Goal: Information Seeking & Learning: Learn about a topic

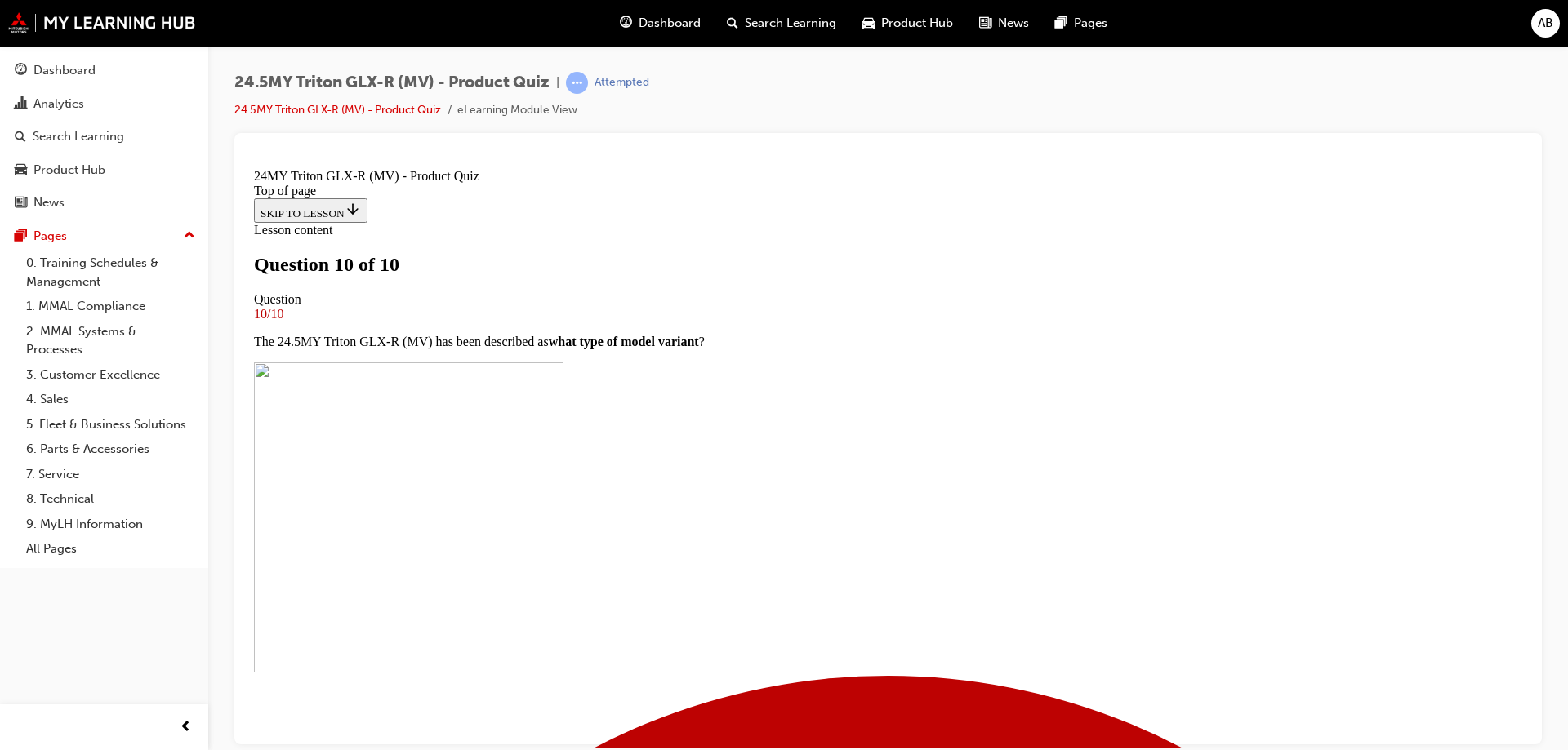
scroll to position [268, 0]
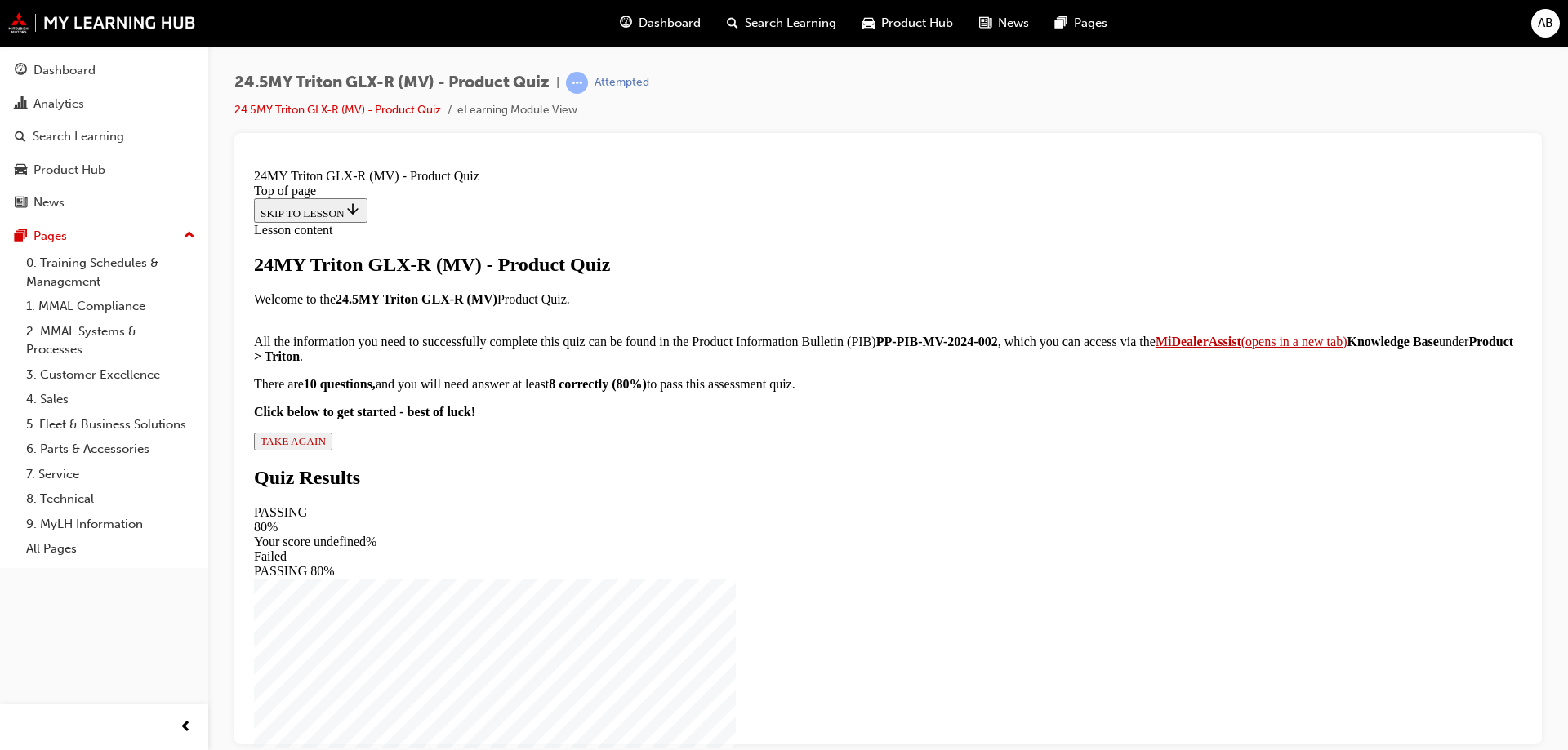
click at [654, 450] on div "24MY Triton GLX-R (MV) - Product Quiz Welcome to the 24.5MY Triton GLX-R (MV) P…" at bounding box center [888, 351] width 1268 height 197
click at [326, 446] on span "TAKE AGAIN" at bounding box center [293, 440] width 65 height 12
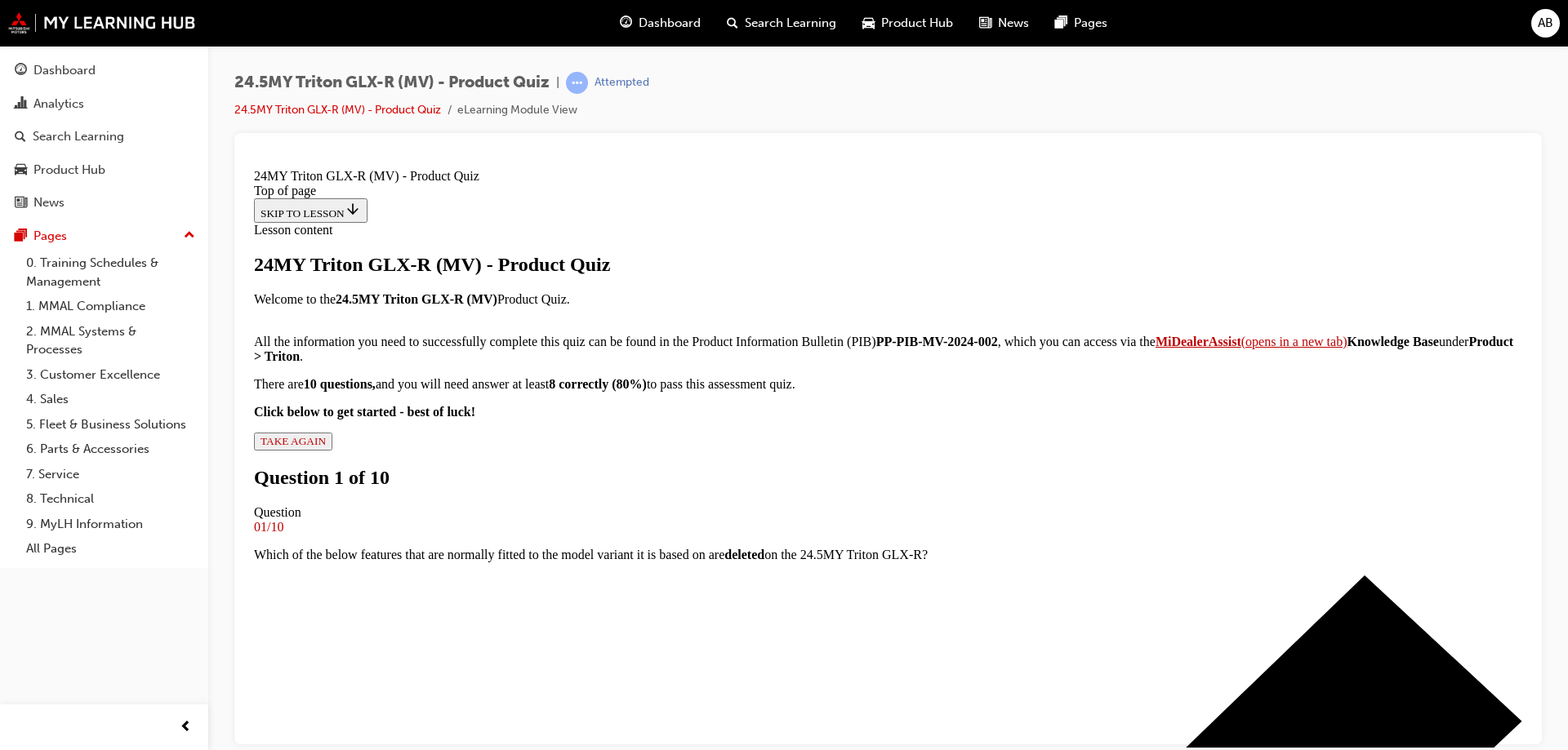
scroll to position [0, 0]
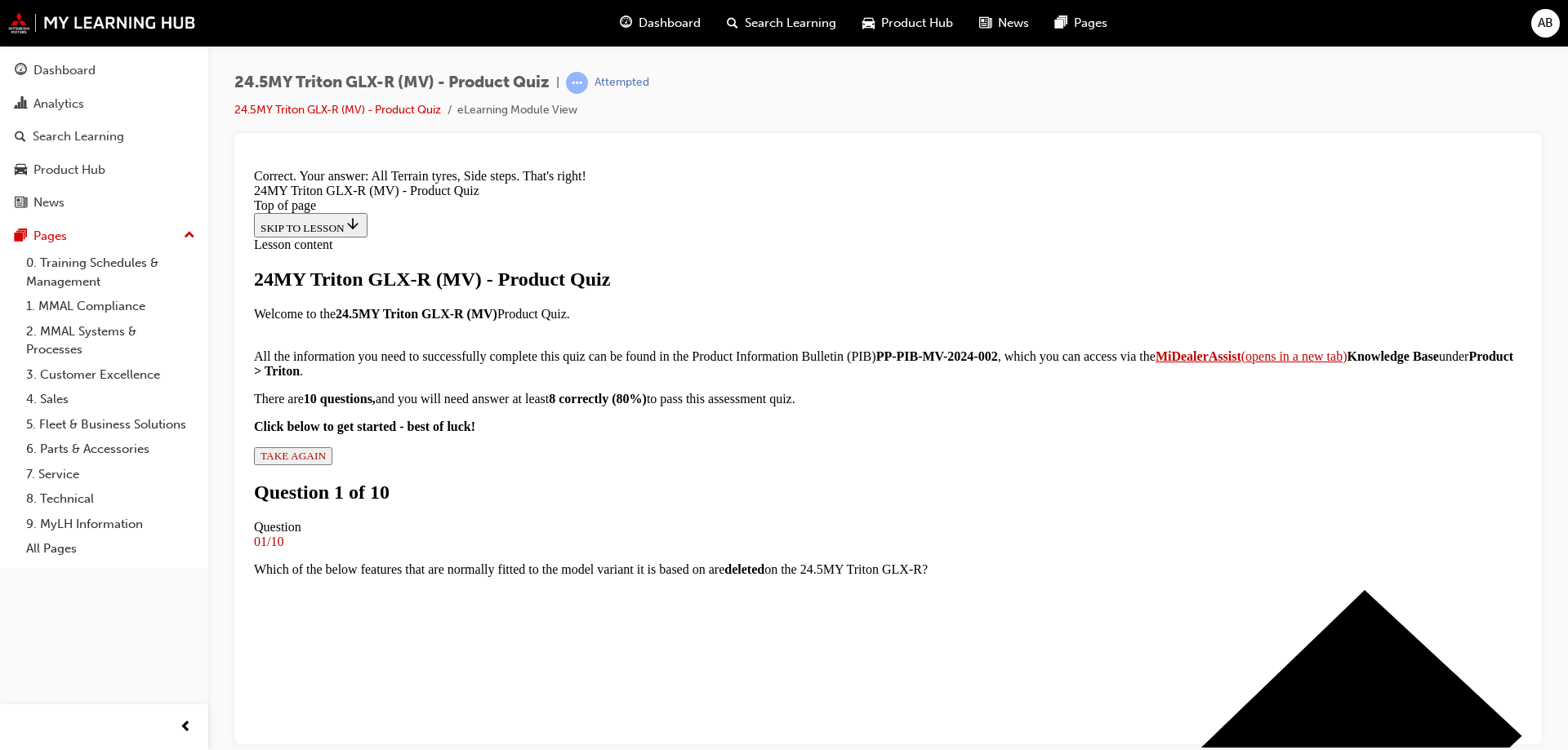
scroll to position [425, 0]
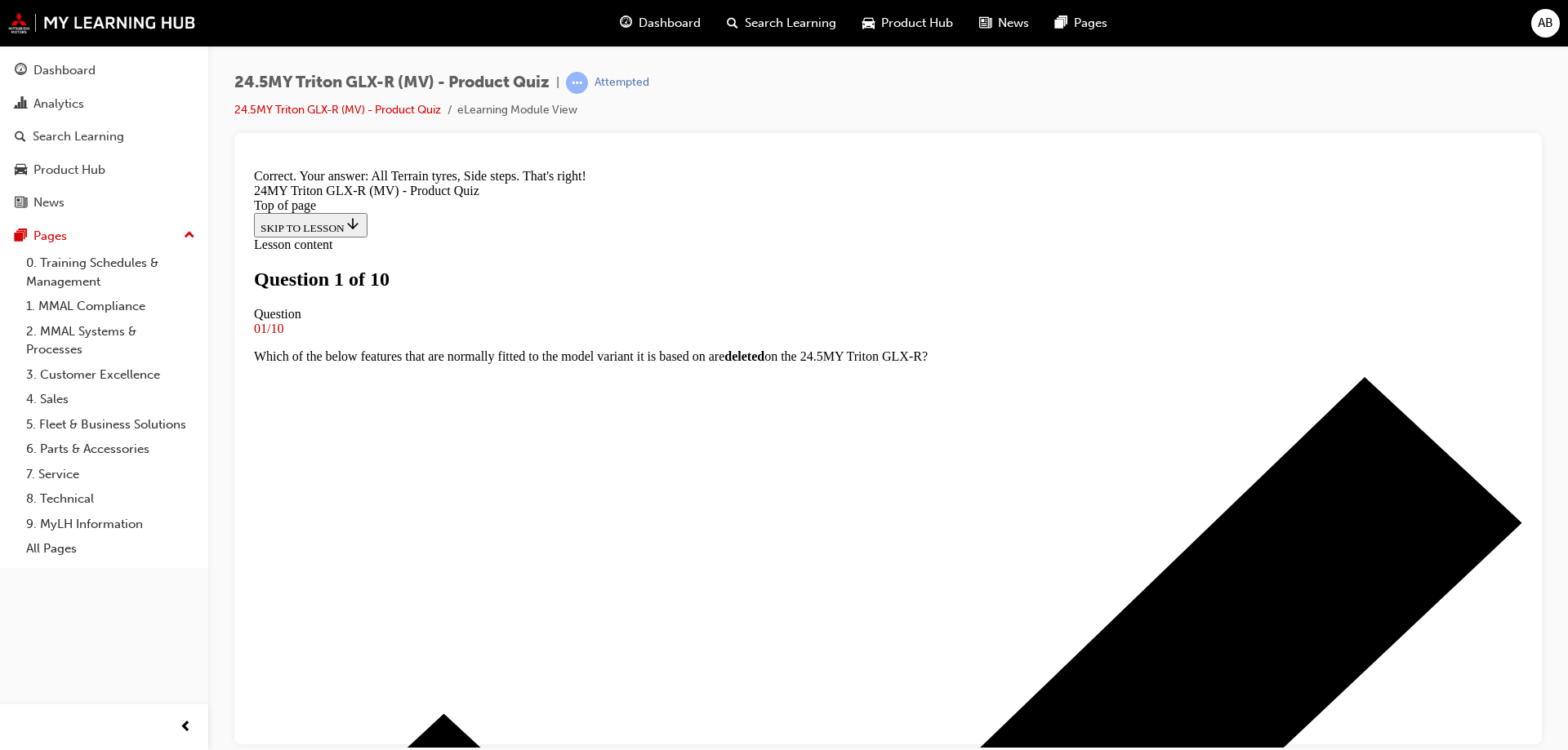
scroll to position [82, 0]
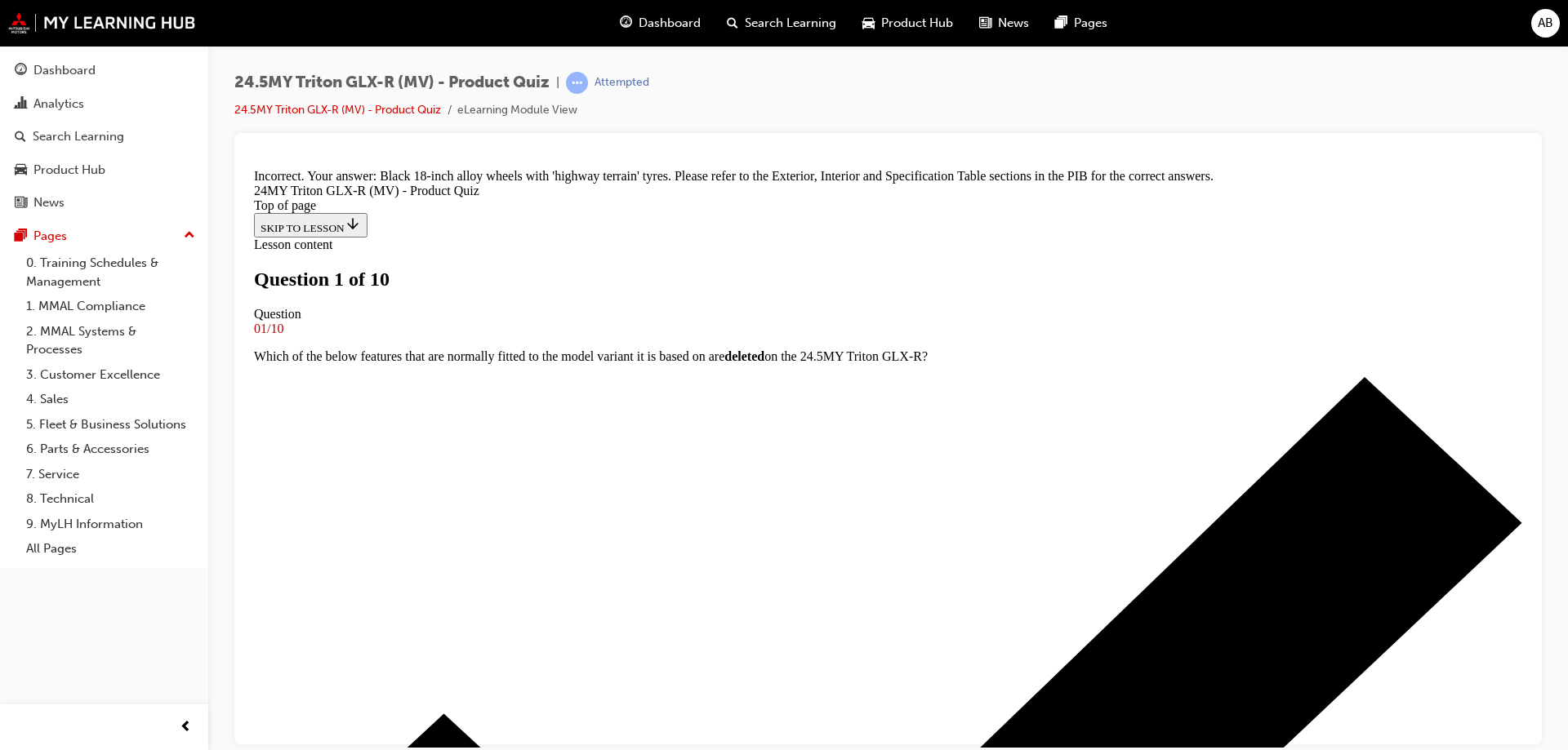
scroll to position [443, 0]
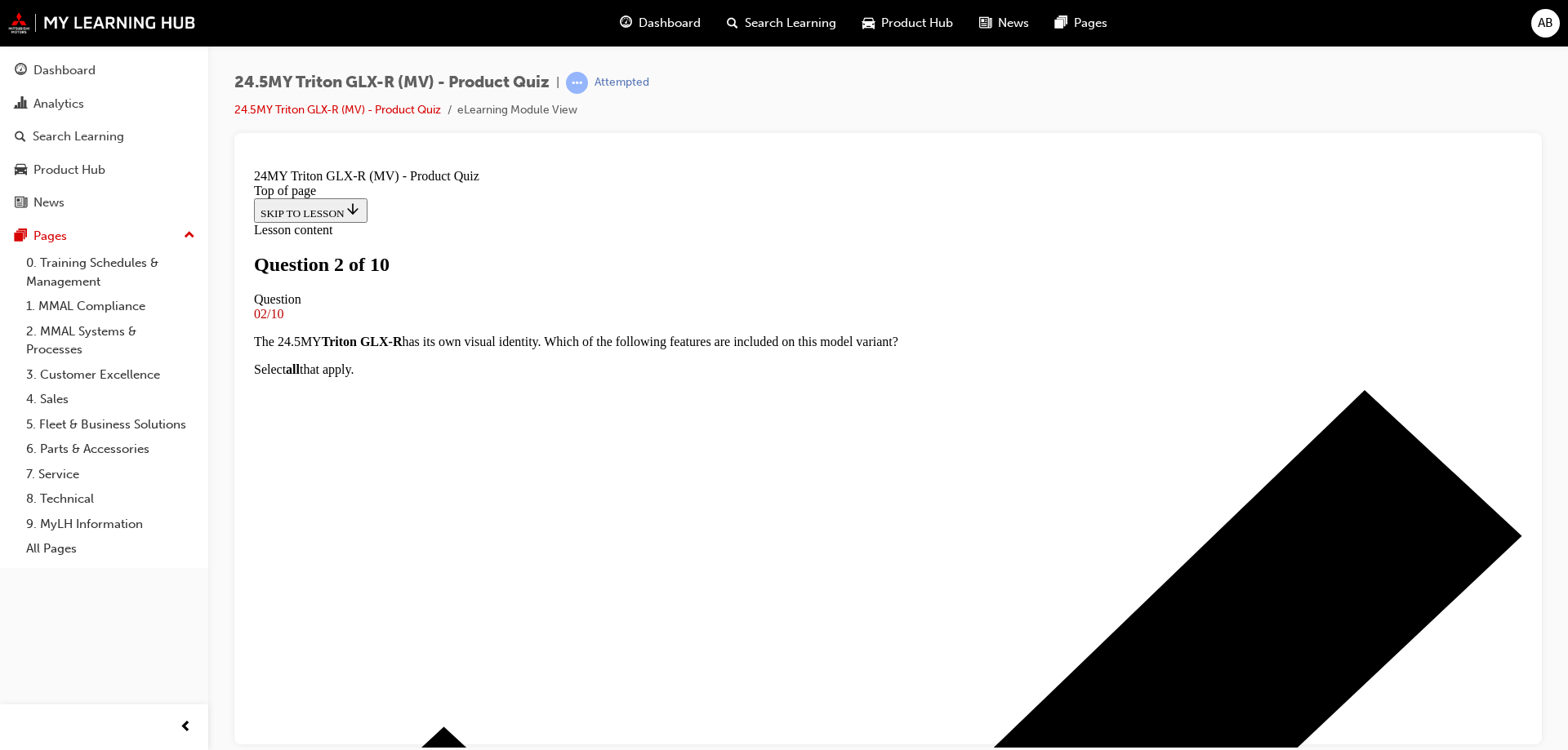
scroll to position [82, 0]
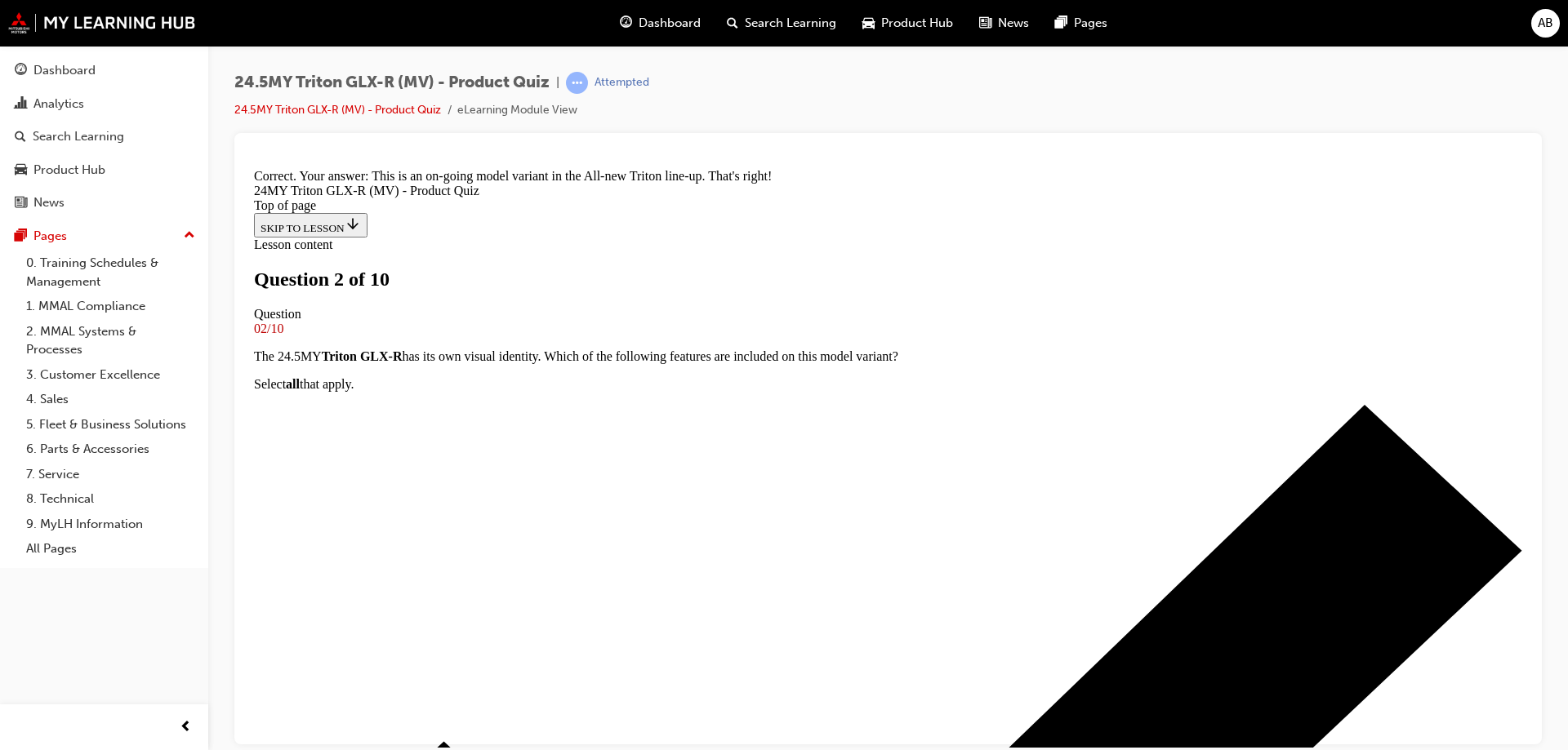
scroll to position [425, 0]
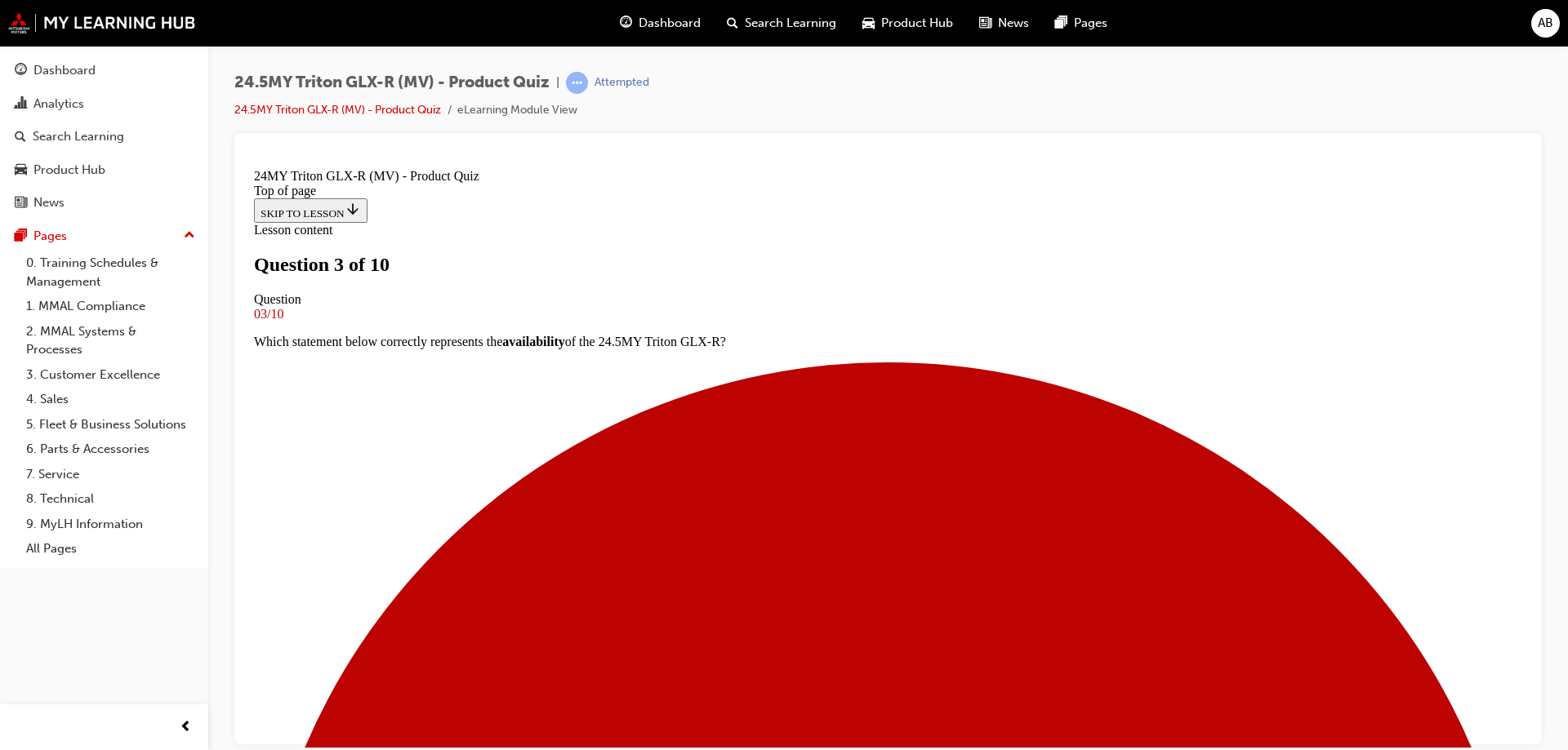
scroll to position [163, 0]
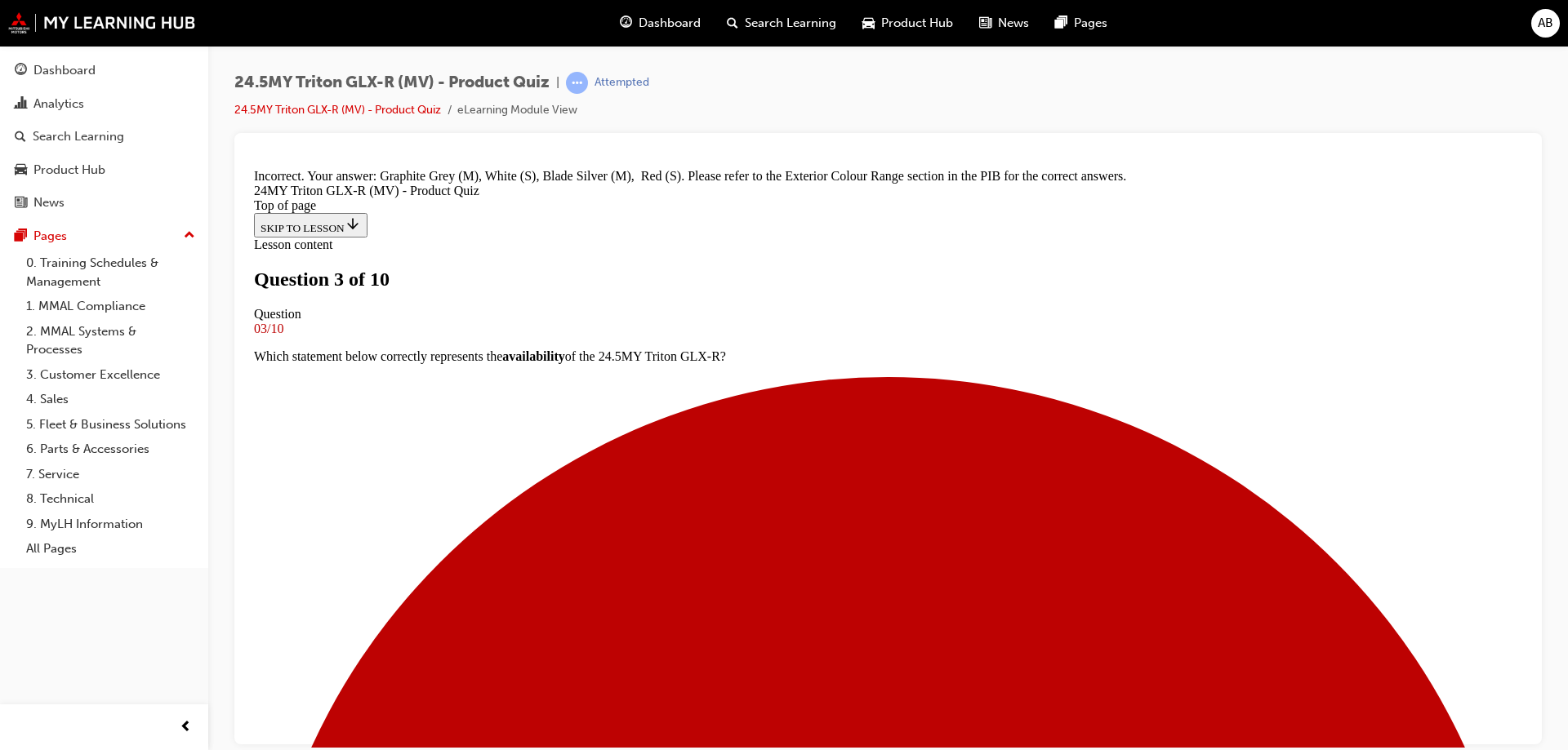
scroll to position [677, 0]
